Goal: Task Accomplishment & Management: Complete application form

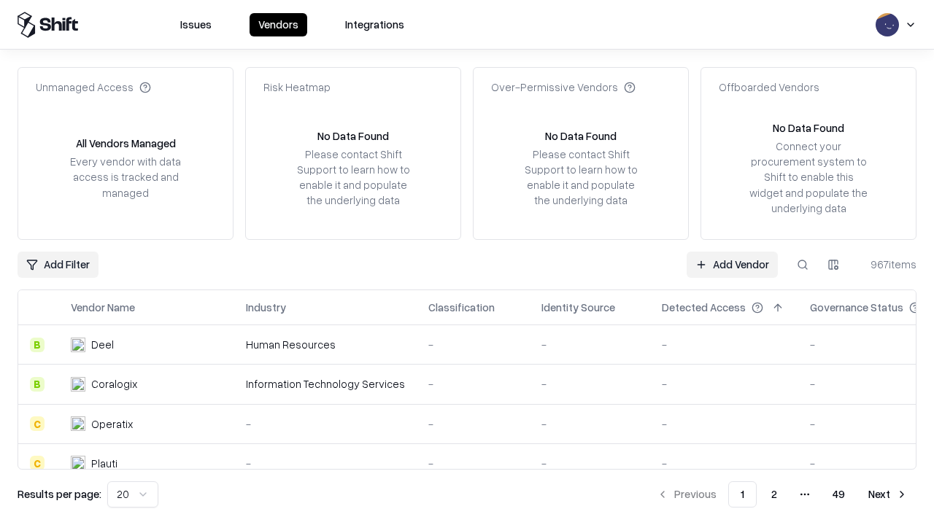
click at [732, 264] on link "Add Vendor" at bounding box center [732, 265] width 91 height 26
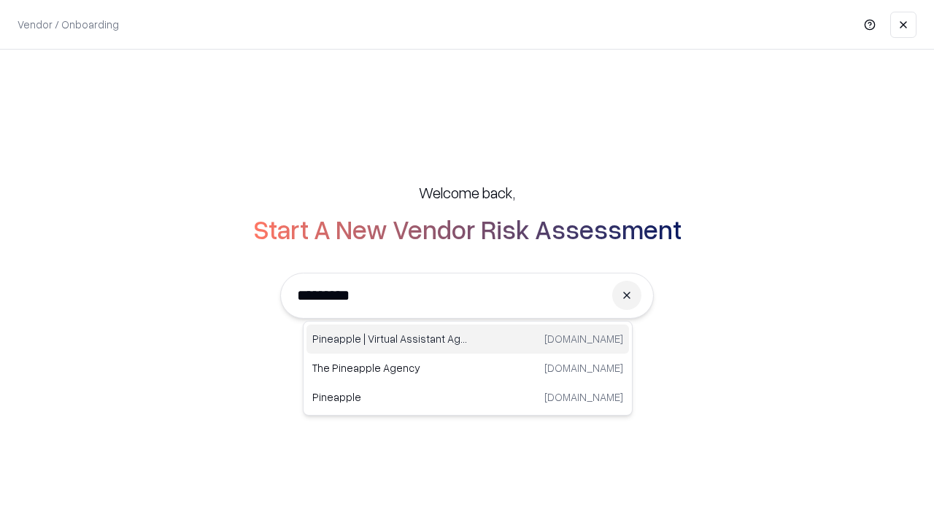
click at [468, 339] on div "Pineapple | Virtual Assistant Agency [DOMAIN_NAME]" at bounding box center [467, 339] width 322 height 29
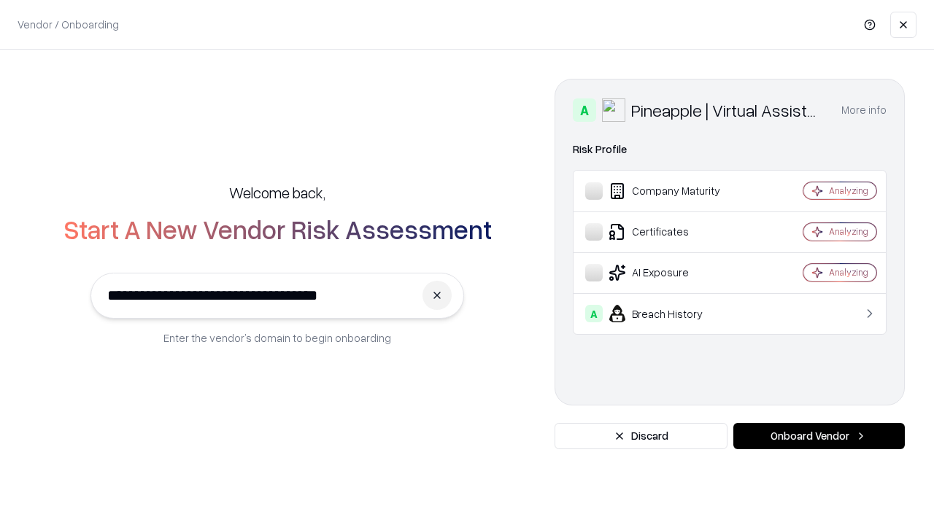
type input "**********"
click at [819, 436] on button "Onboard Vendor" at bounding box center [818, 436] width 171 height 26
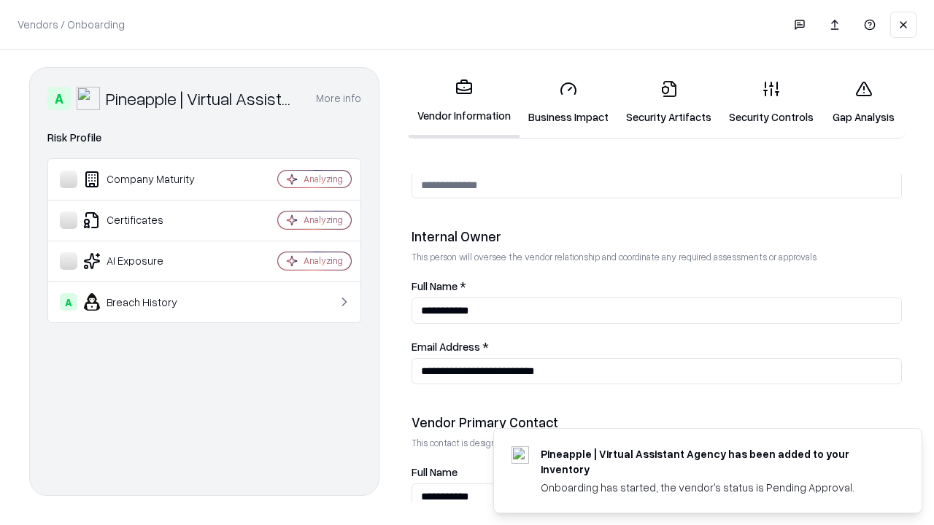
scroll to position [756, 0]
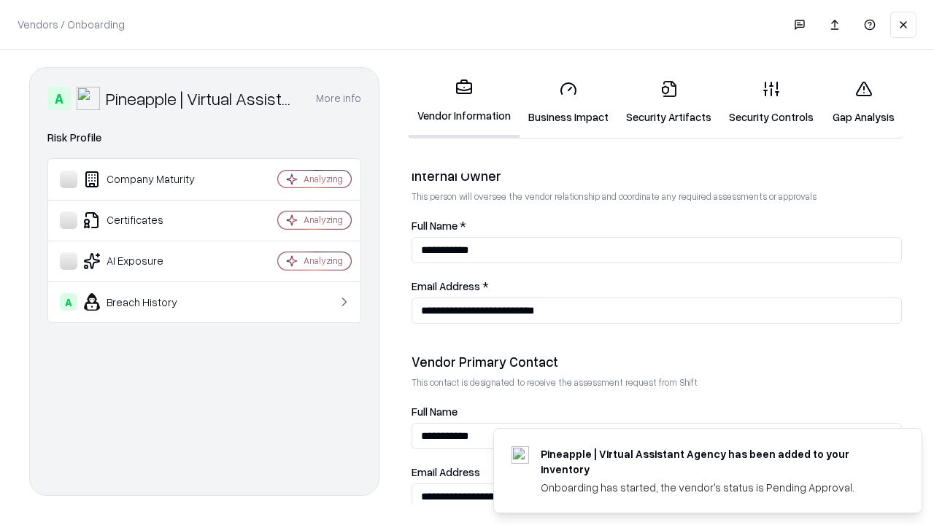
click at [568, 102] on link "Business Impact" at bounding box center [568, 103] width 98 height 68
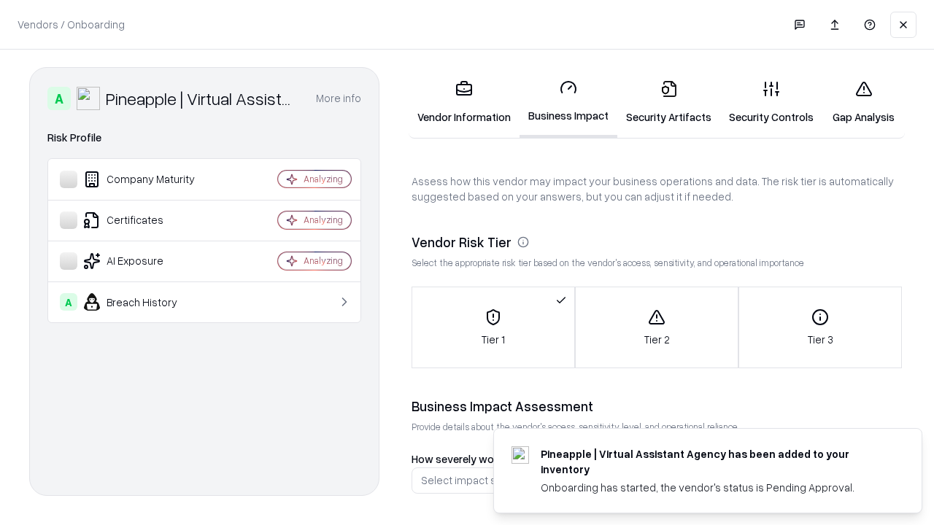
click at [668, 102] on link "Security Artifacts" at bounding box center [668, 103] width 103 height 68
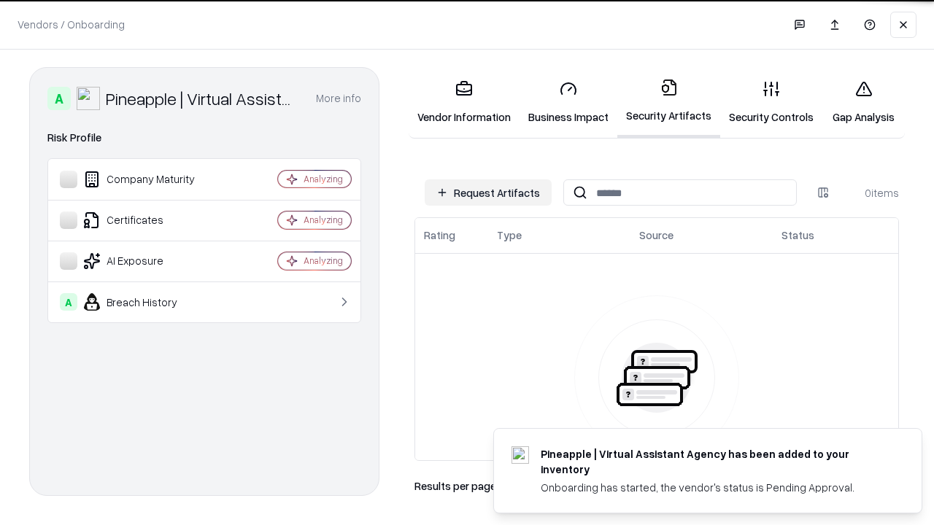
click at [488, 193] on button "Request Artifacts" at bounding box center [488, 192] width 127 height 26
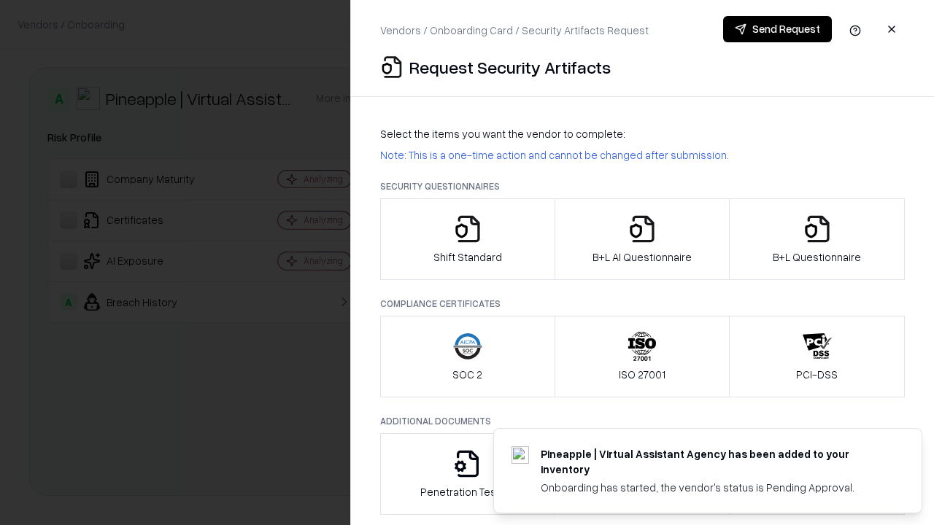
click at [467, 239] on icon "button" at bounding box center [467, 228] width 29 height 29
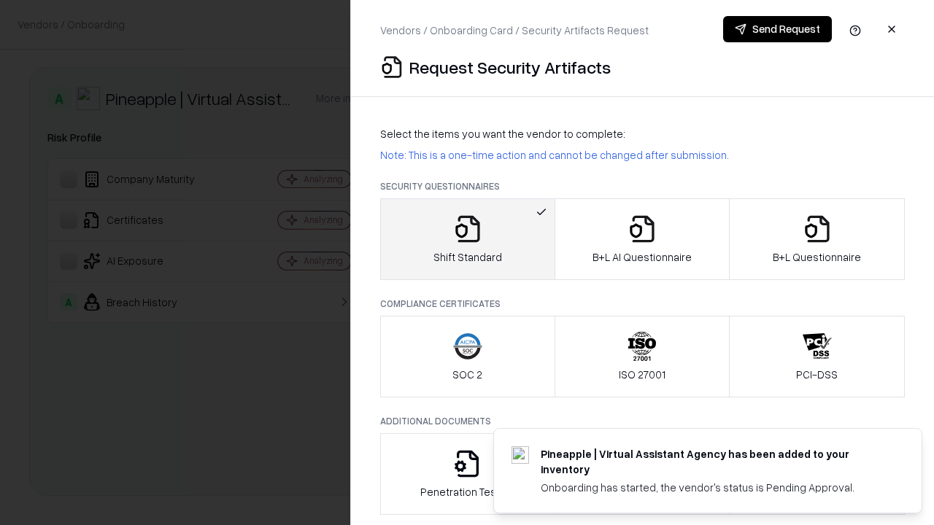
click at [777, 29] on button "Send Request" at bounding box center [777, 29] width 109 height 26
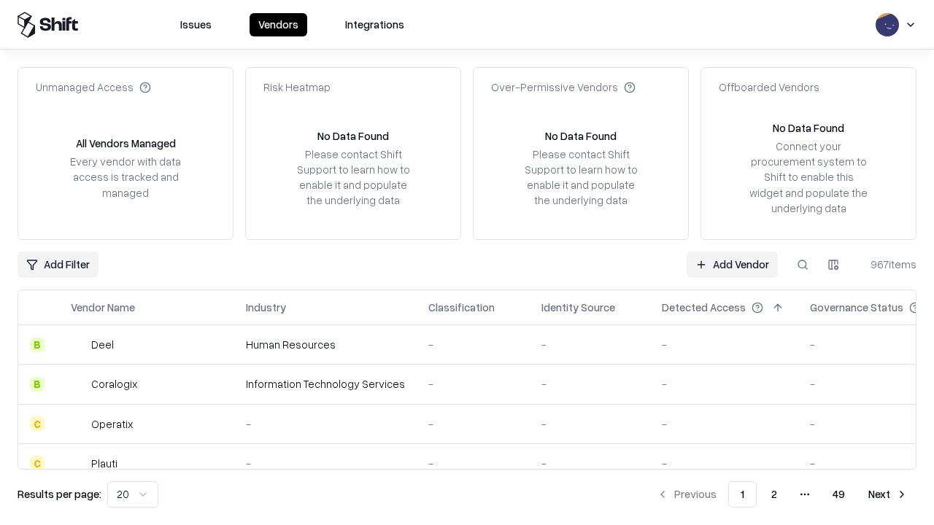
click at [802, 264] on button at bounding box center [802, 265] width 26 height 26
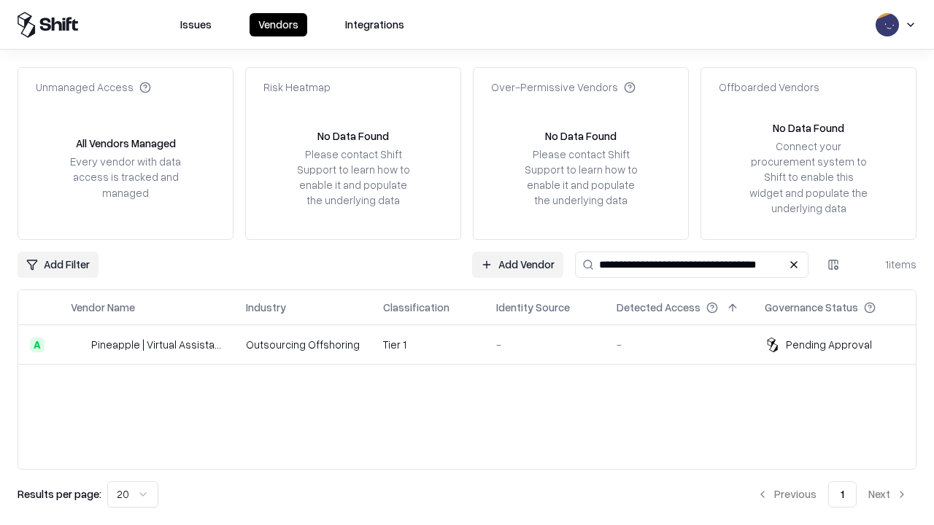
type input "**********"
click at [476, 344] on td "Tier 1" at bounding box center [427, 344] width 113 height 39
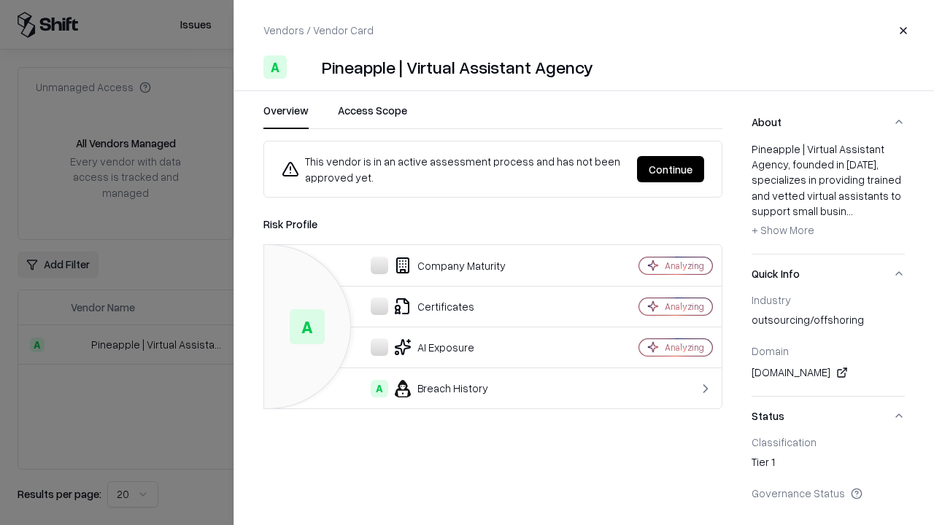
click at [670, 169] on button "Continue" at bounding box center [670, 169] width 67 height 26
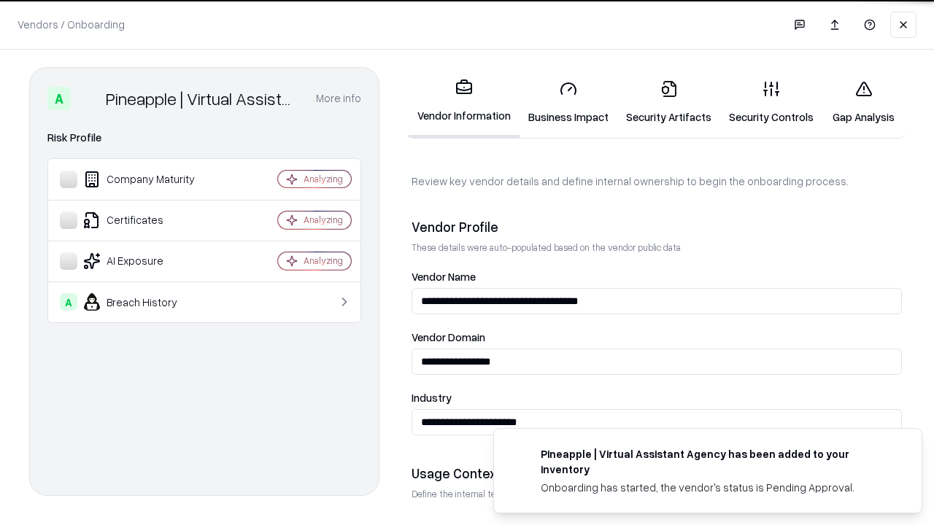
click at [668, 102] on link "Security Artifacts" at bounding box center [668, 103] width 103 height 68
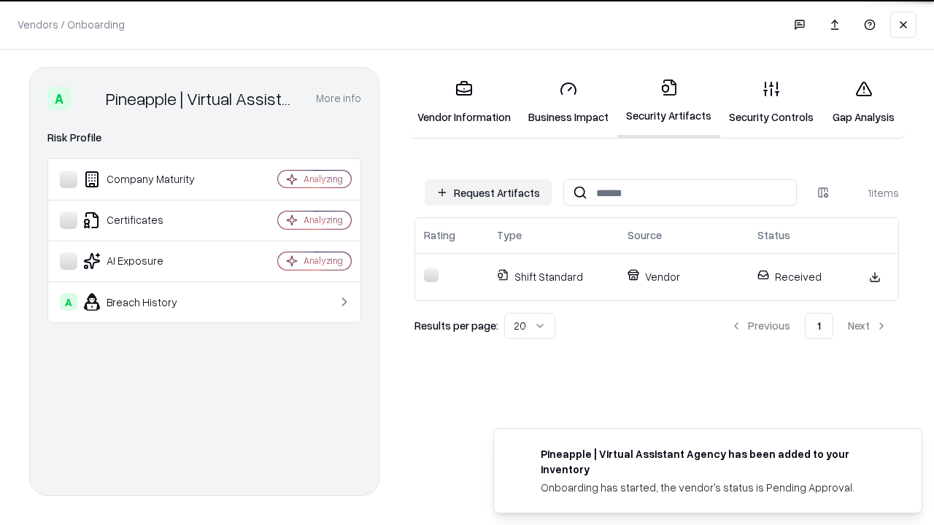
click at [771, 102] on link "Security Controls" at bounding box center [771, 103] width 102 height 68
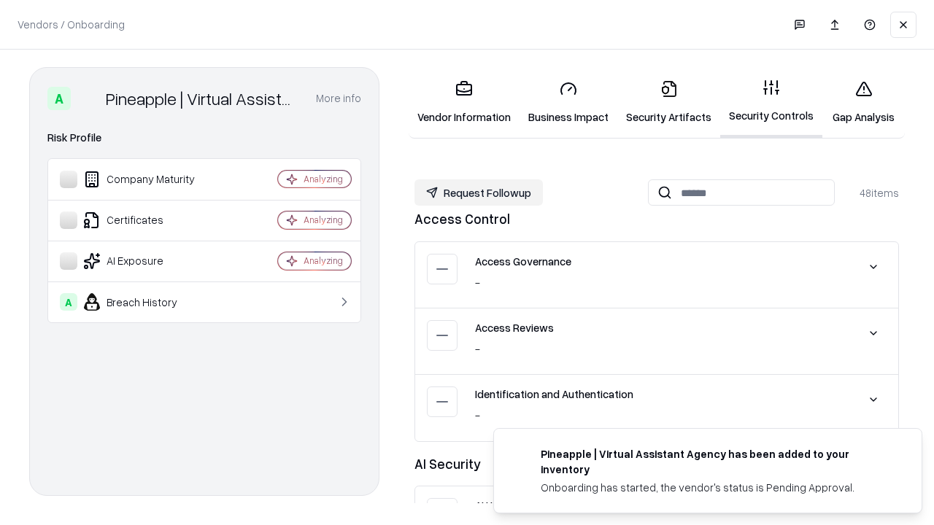
click at [479, 193] on button "Request Followup" at bounding box center [478, 192] width 128 height 26
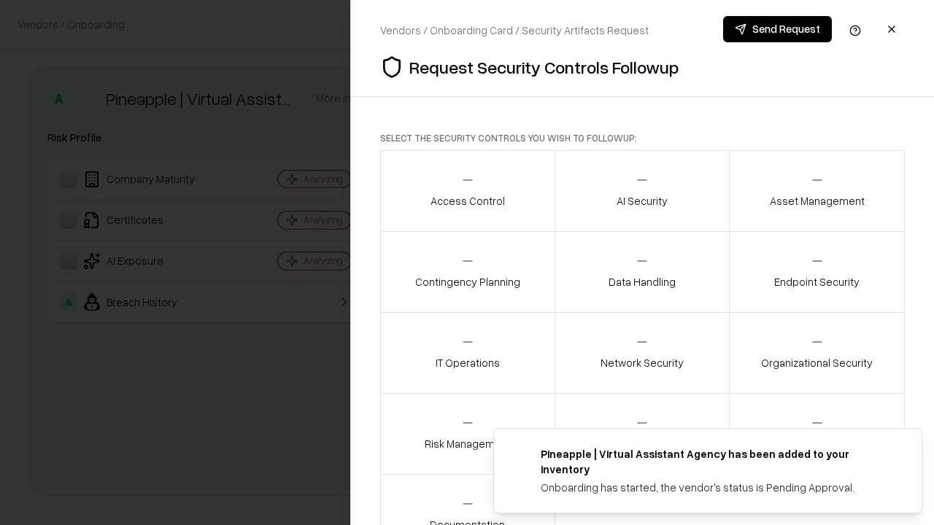
click at [467, 191] on div "Access Control" at bounding box center [467, 191] width 74 height 36
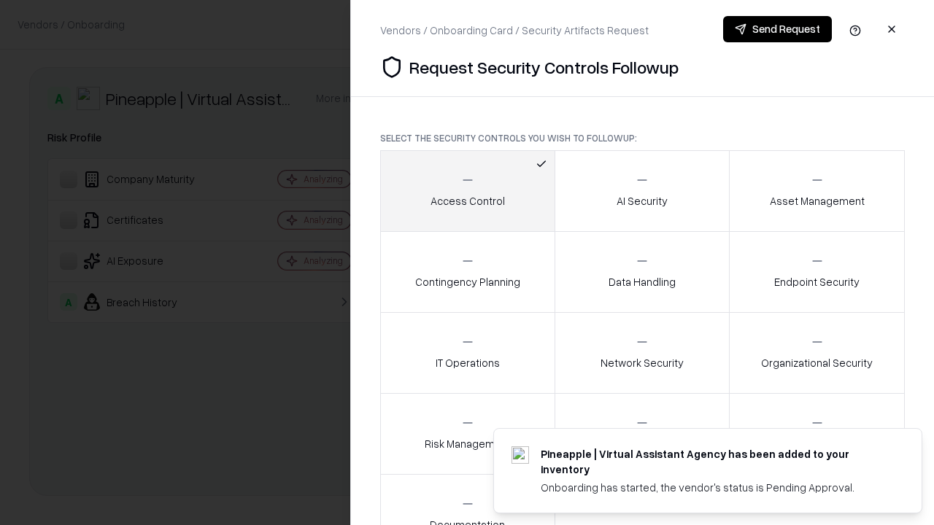
click at [777, 29] on button "Send Request" at bounding box center [777, 29] width 109 height 26
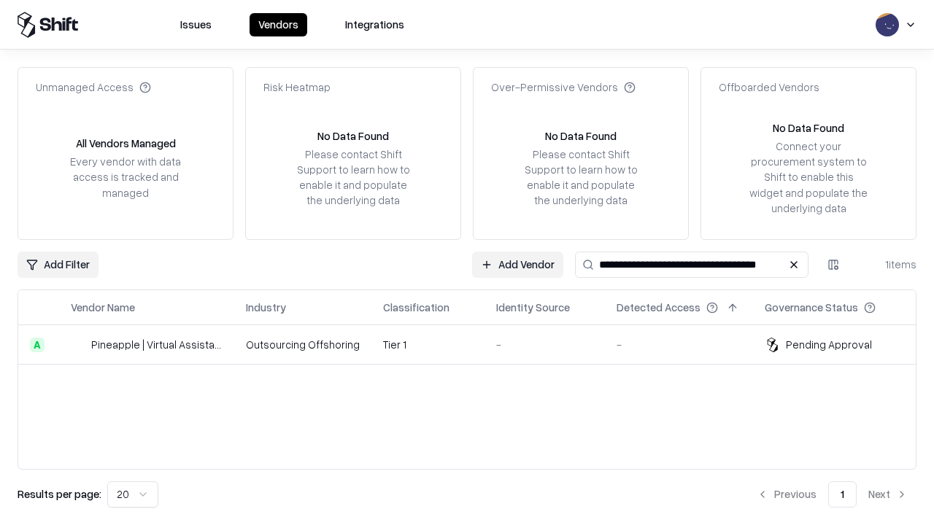
type input "**********"
click at [476, 344] on td "Tier 1" at bounding box center [427, 344] width 113 height 39
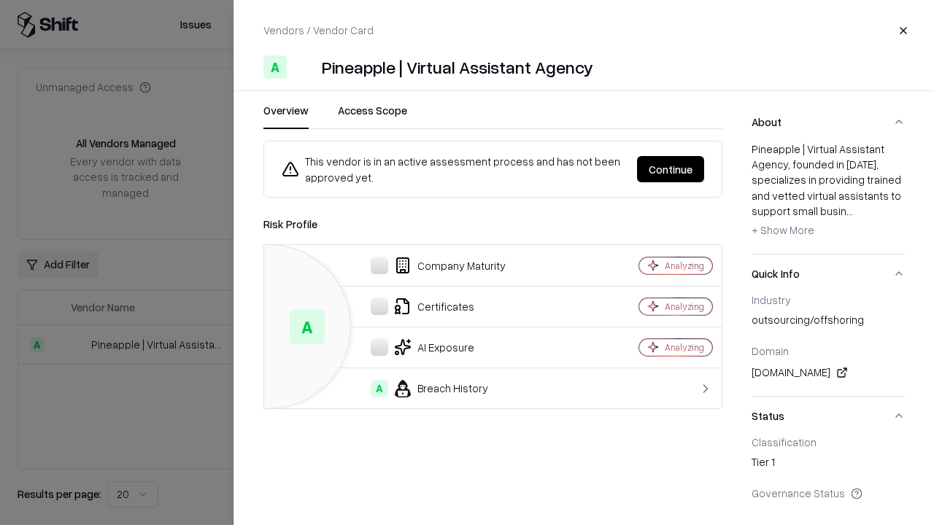
click at [670, 169] on button "Continue" at bounding box center [670, 169] width 67 height 26
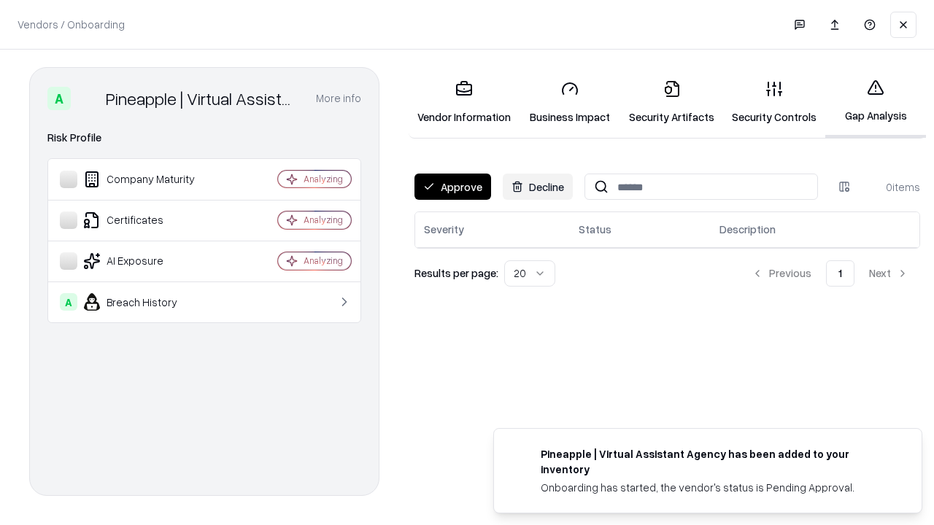
click at [452, 187] on button "Approve" at bounding box center [452, 187] width 77 height 26
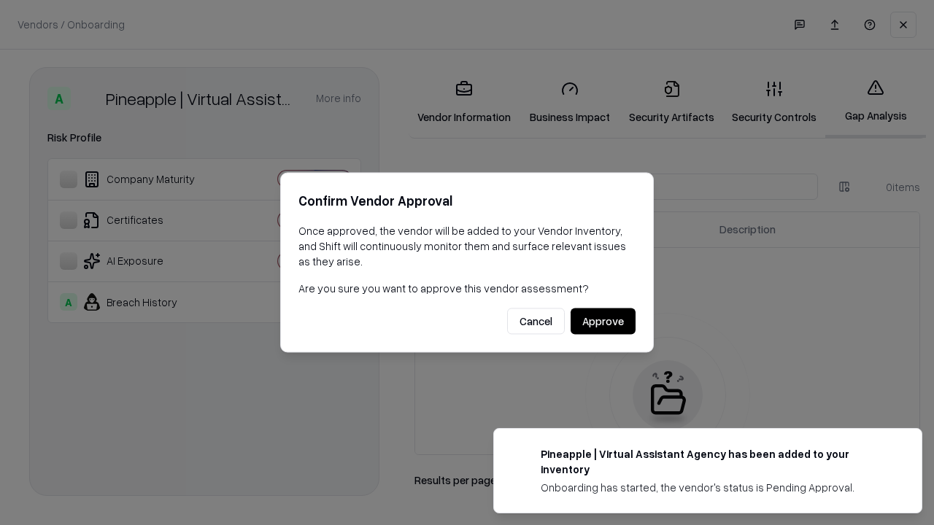
click at [603, 321] on button "Approve" at bounding box center [603, 322] width 65 height 26
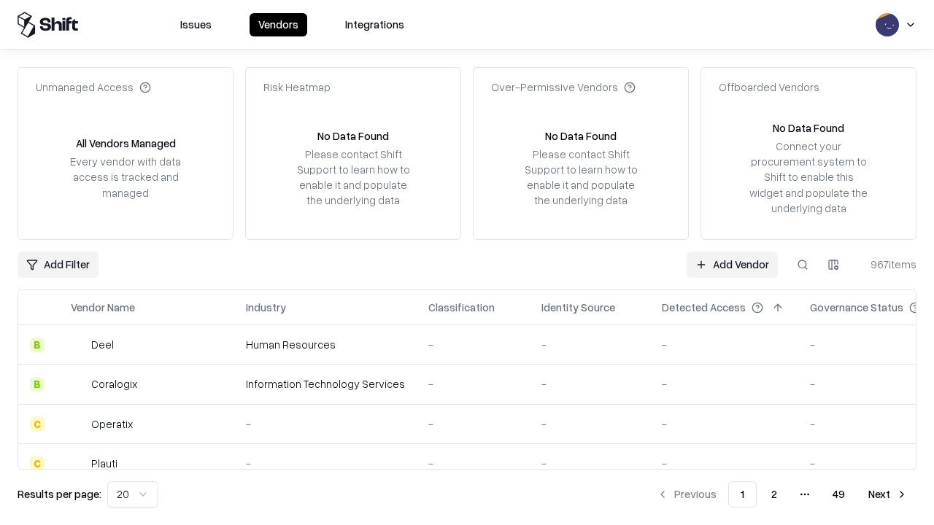
type input "**********"
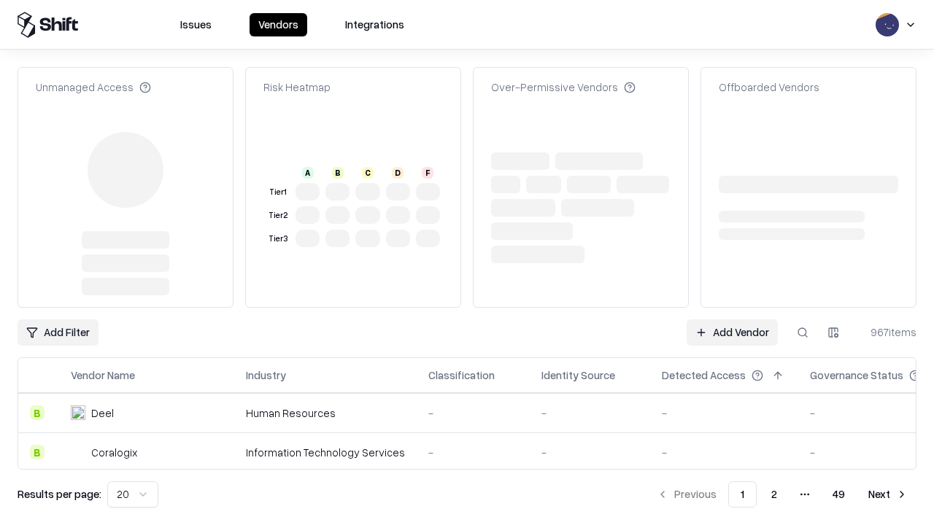
click at [732, 320] on link "Add Vendor" at bounding box center [732, 333] width 91 height 26
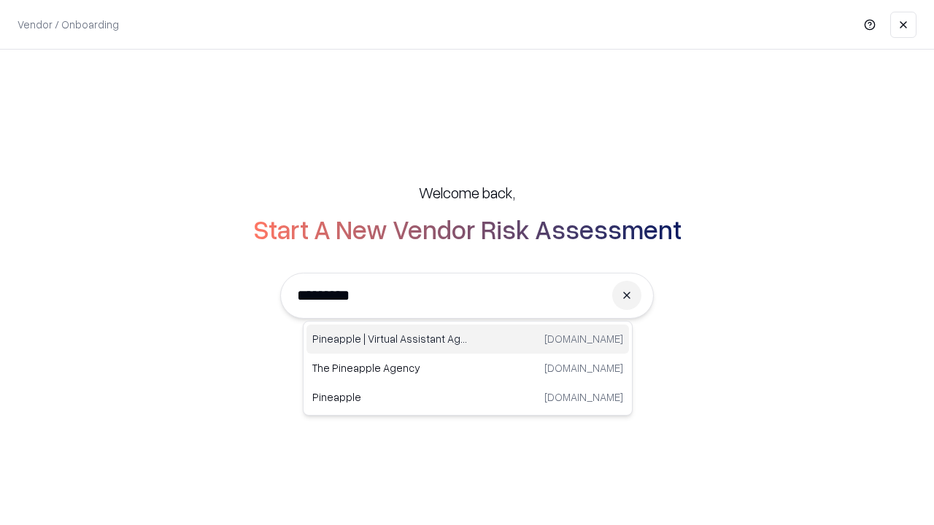
click at [468, 339] on div "Pineapple | Virtual Assistant Agency trypineapple.com" at bounding box center [467, 339] width 322 height 29
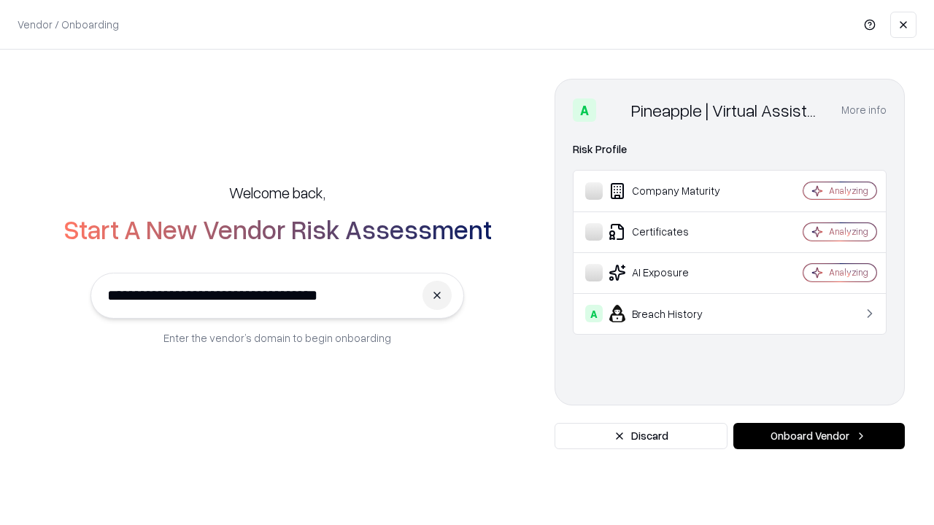
type input "**********"
click at [819, 436] on button "Onboard Vendor" at bounding box center [818, 436] width 171 height 26
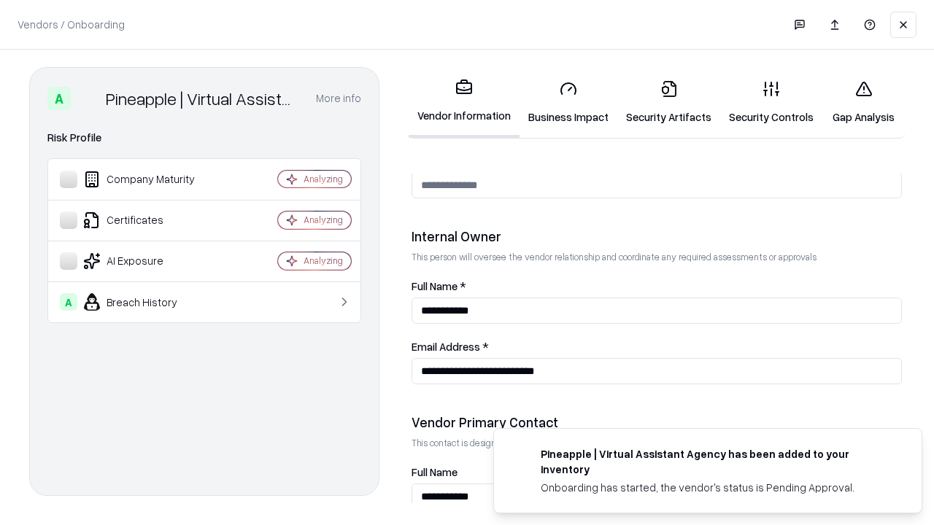
scroll to position [756, 0]
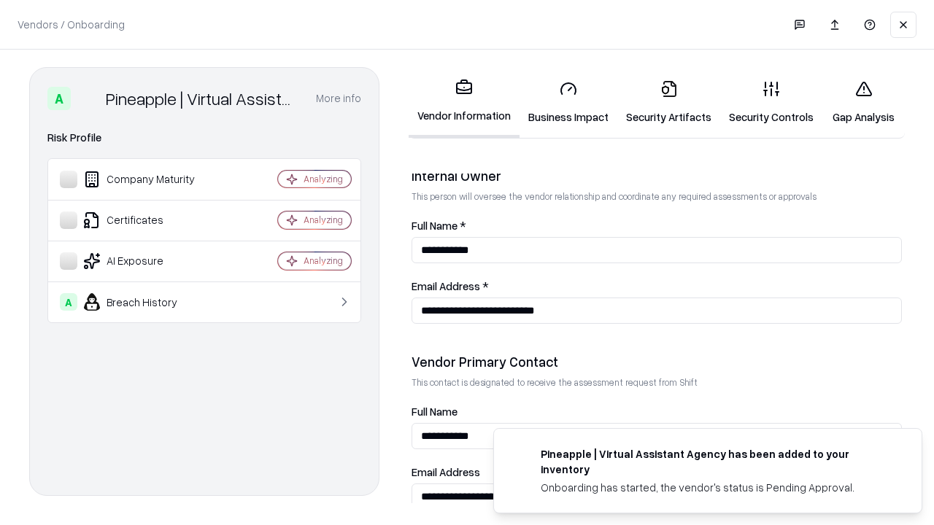
click at [863, 102] on link "Gap Analysis" at bounding box center [863, 103] width 82 height 68
